Goal: Transaction & Acquisition: Purchase product/service

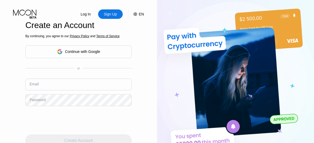
click at [79, 85] on input "text" at bounding box center [78, 85] width 106 height 12
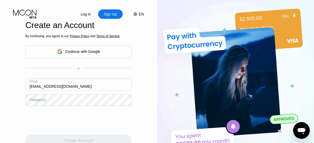
type input "[EMAIL_ADDRESS][DOMAIN_NAME]"
click at [79, 138] on div "Create Account" at bounding box center [78, 140] width 29 height 5
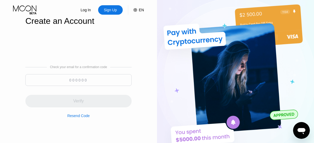
click at [79, 80] on input at bounding box center [78, 80] width 106 height 12
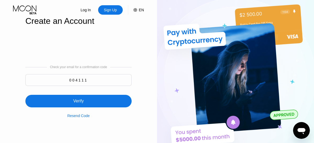
type input "004111"
click at [79, 98] on div "Verify" at bounding box center [78, 101] width 106 height 13
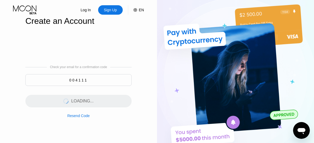
scroll to position [0, 0]
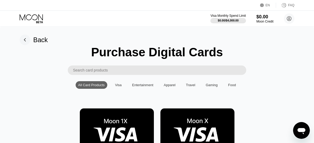
click at [117, 119] on img at bounding box center [117, 131] width 74 height 47
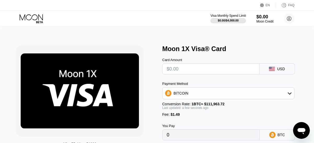
click at [211, 69] on input "text" at bounding box center [211, 69] width 89 height 10
type input "$1"
type input "0.00002224"
type input "$12"
type input "0.00012049"
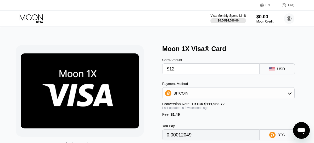
type input "$120"
type input "0.00108509"
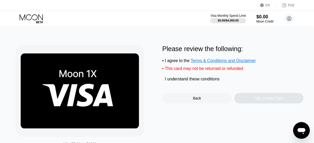
click at [193, 80] on div "I understand these conditions" at bounding box center [192, 79] width 55 height 5
click at [269, 99] on div "Yes, Create Card" at bounding box center [269, 98] width 28 height 4
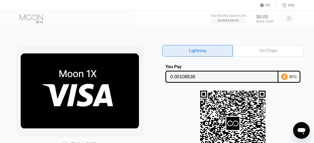
click at [269, 51] on div "On-Chain" at bounding box center [269, 50] width 18 height 5
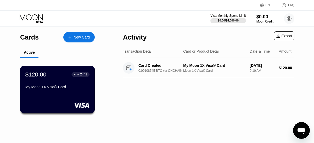
click at [78, 83] on div "$120.00 ● ● ● ● 2441 My Moon 1X Visa® Card" at bounding box center [57, 81] width 64 height 20
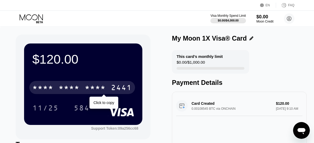
click at [74, 88] on div "* * * *" at bounding box center [69, 88] width 21 height 8
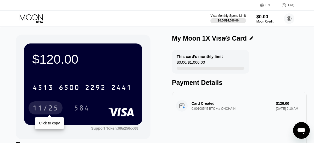
click at [53, 106] on div "11/25" at bounding box center [45, 109] width 26 height 8
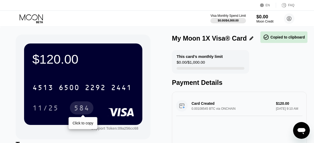
click at [74, 104] on div "584" at bounding box center [82, 107] width 24 height 13
